Goal: Register for event/course

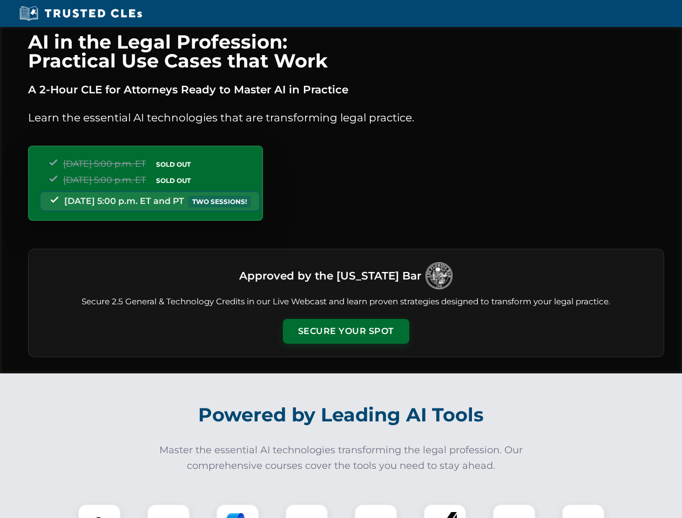
click at [345, 331] on button "Secure Your Spot" at bounding box center [346, 331] width 126 height 25
click at [99, 511] on img at bounding box center [99, 525] width 31 height 31
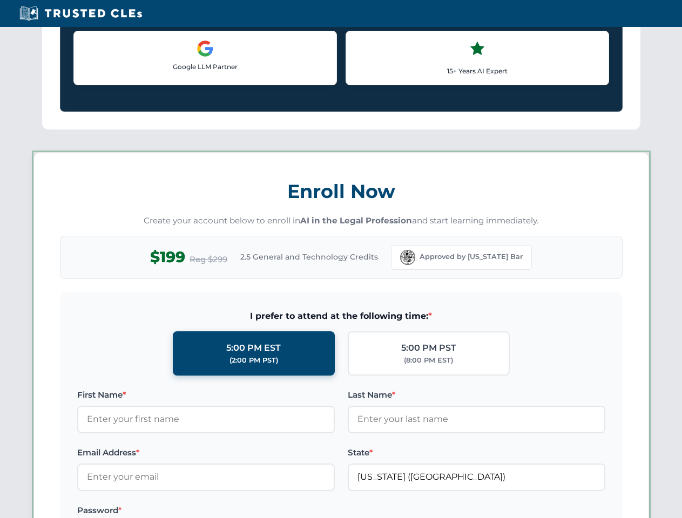
click at [237, 511] on label "Password *" at bounding box center [205, 510] width 257 height 13
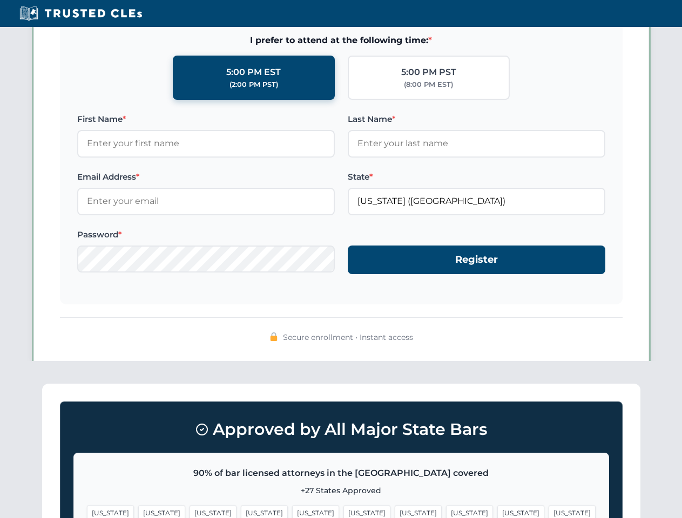
click at [497, 511] on span "[US_STATE]" at bounding box center [520, 513] width 47 height 16
